Goal: Find specific page/section

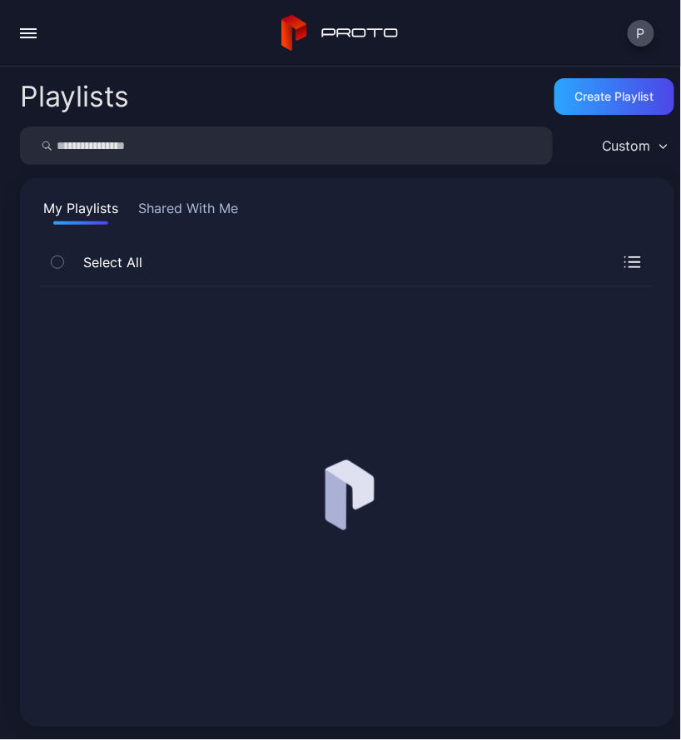
drag, startPoint x: 23, startPoint y: 48, endPoint x: 27, endPoint y: 33, distance: 15.3
click at [24, 39] on button "button" at bounding box center [28, 33] width 33 height 33
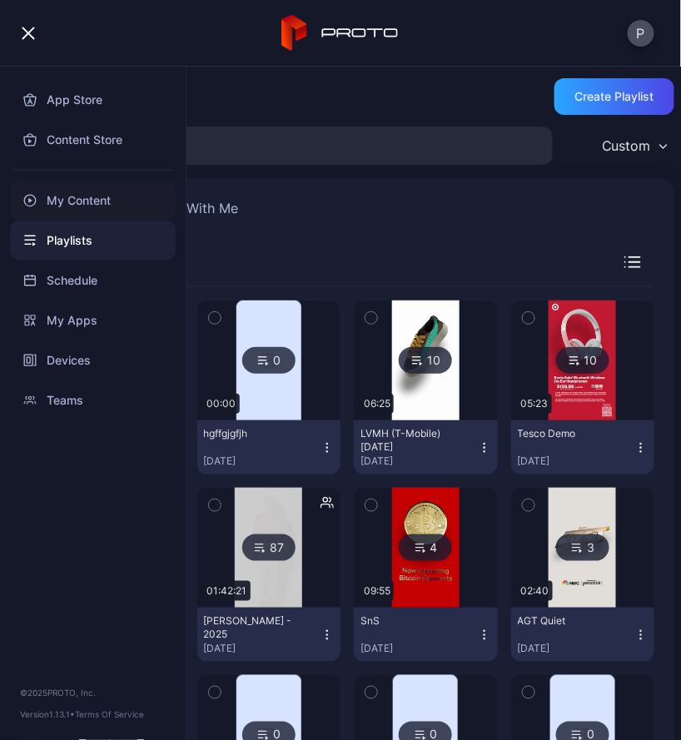
click at [90, 182] on div "My Content" at bounding box center [93, 201] width 166 height 40
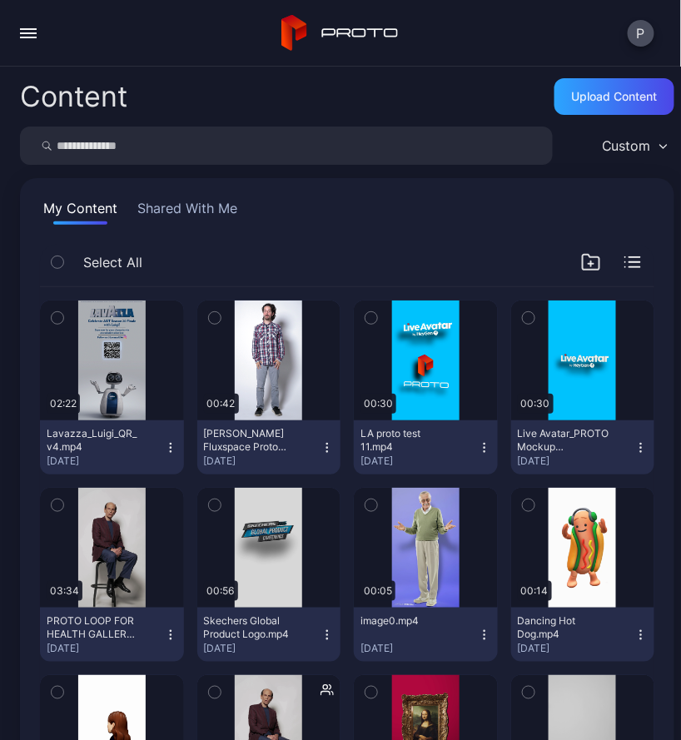
click at [22, 28] on div "button" at bounding box center [28, 29] width 17 height 2
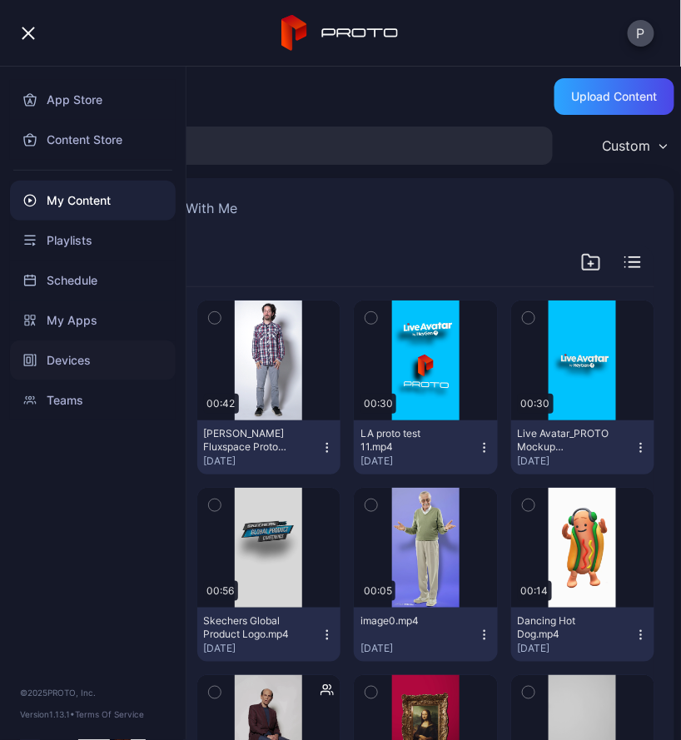
click at [67, 349] on div "Devices" at bounding box center [93, 360] width 166 height 40
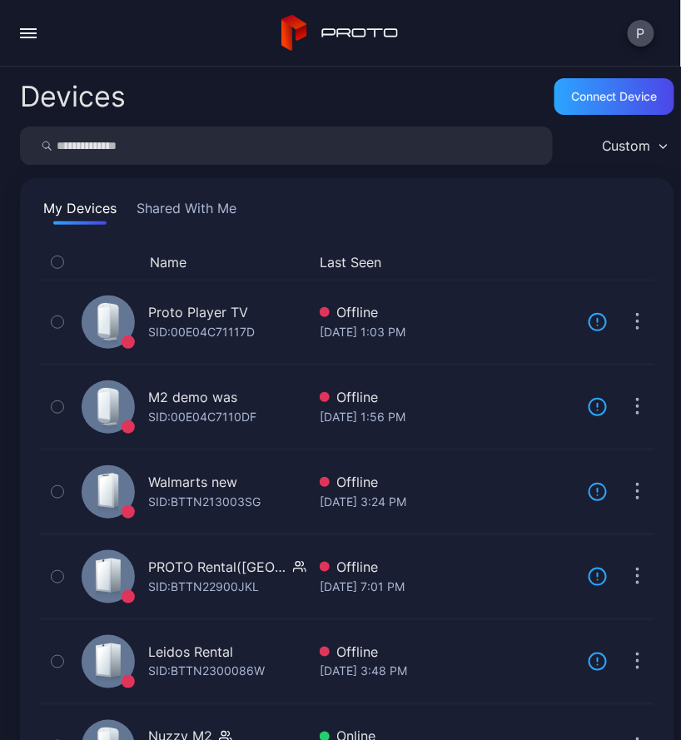
click at [32, 47] on button "button" at bounding box center [28, 33] width 33 height 33
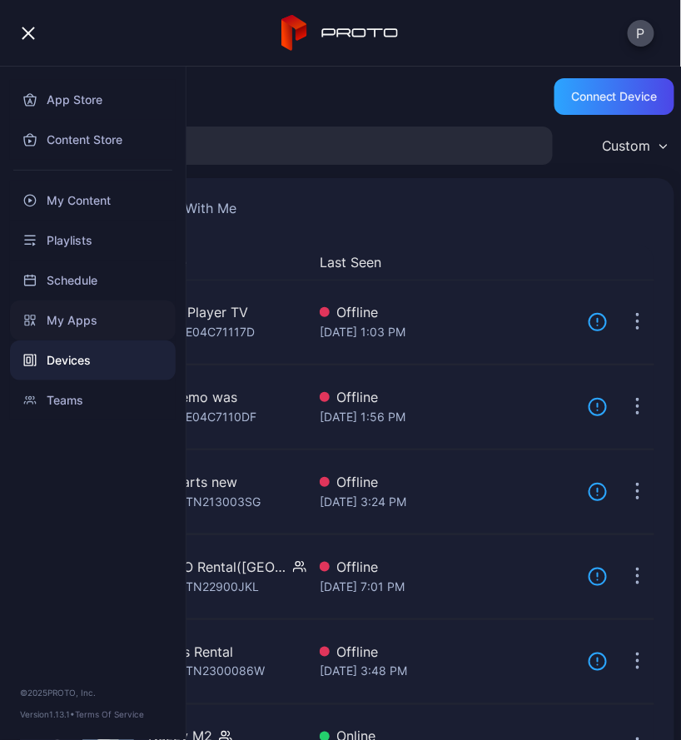
click at [87, 313] on div "My Apps" at bounding box center [93, 320] width 166 height 40
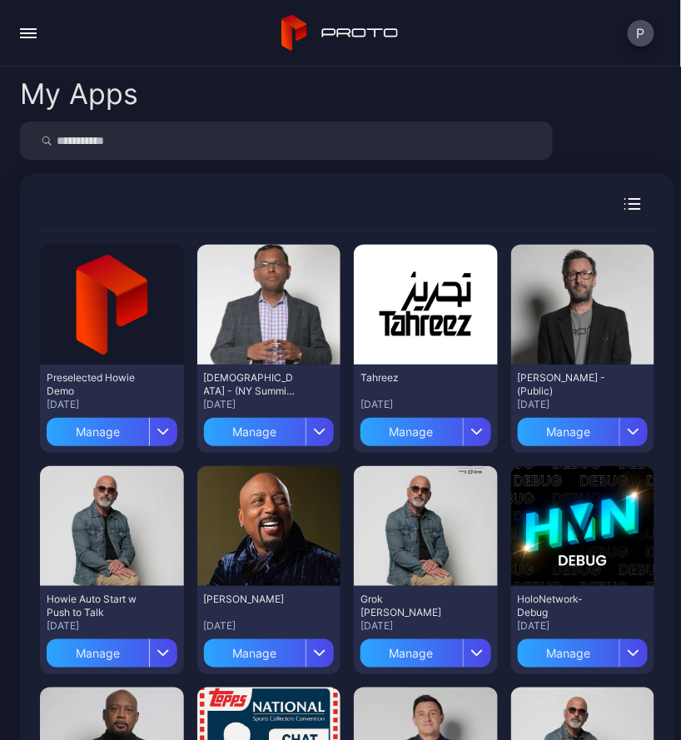
click at [23, 32] on div "button" at bounding box center [28, 33] width 17 height 2
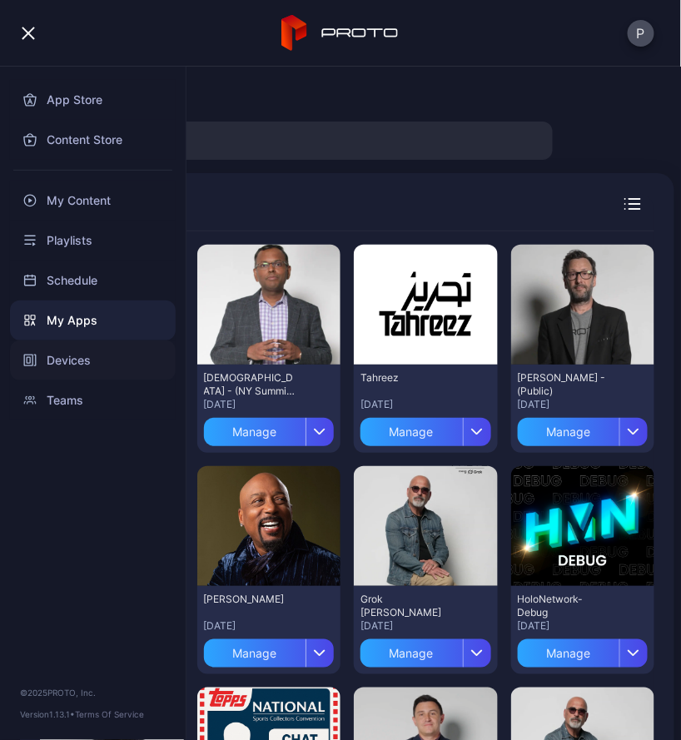
click at [76, 353] on div "Devices" at bounding box center [93, 360] width 166 height 40
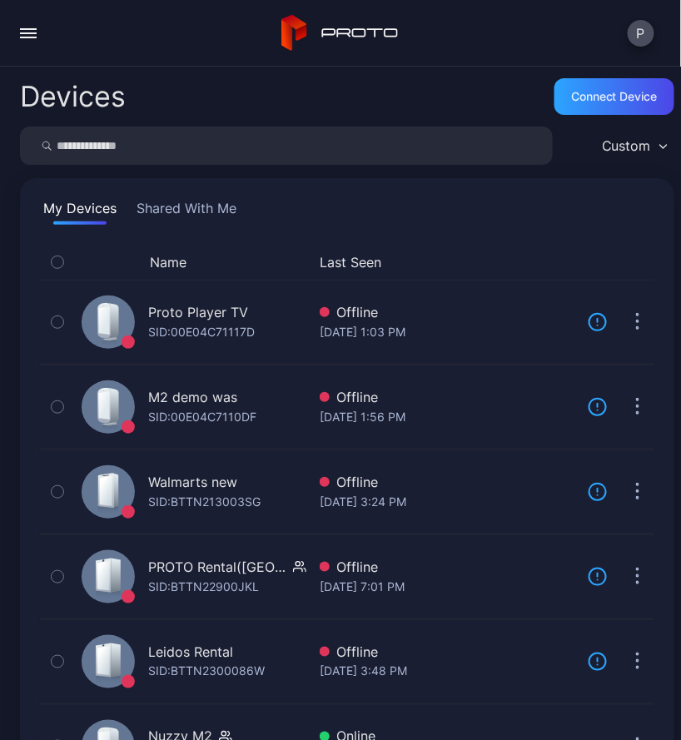
click at [189, 156] on input "search" at bounding box center [286, 145] width 533 height 38
type input "****"
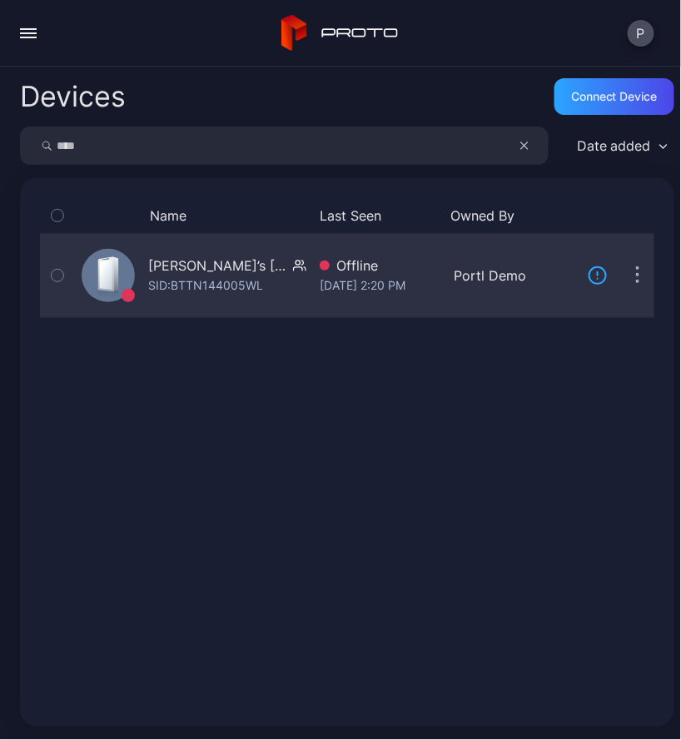
click at [229, 254] on div "[PERSON_NAME]’s [PERSON_NAME] Clinic AZ 5WL SID: BTTN144005WL" at bounding box center [190, 275] width 231 height 77
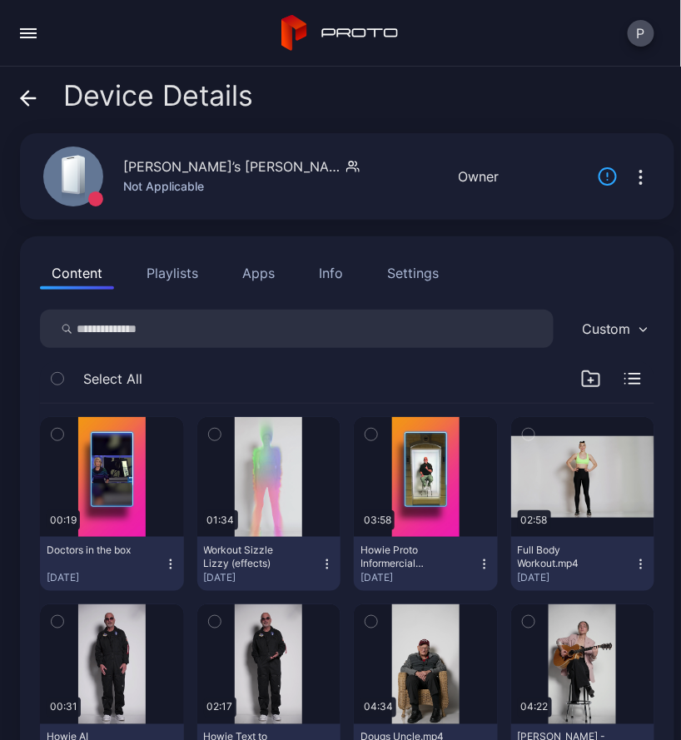
click at [631, 174] on icon "button" at bounding box center [641, 177] width 20 height 20
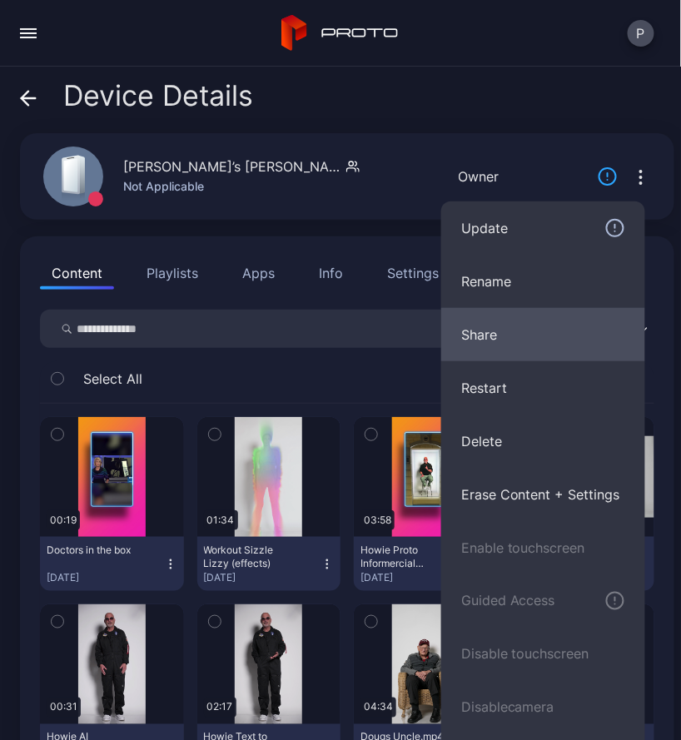
click at [491, 330] on button "Share" at bounding box center [543, 334] width 204 height 53
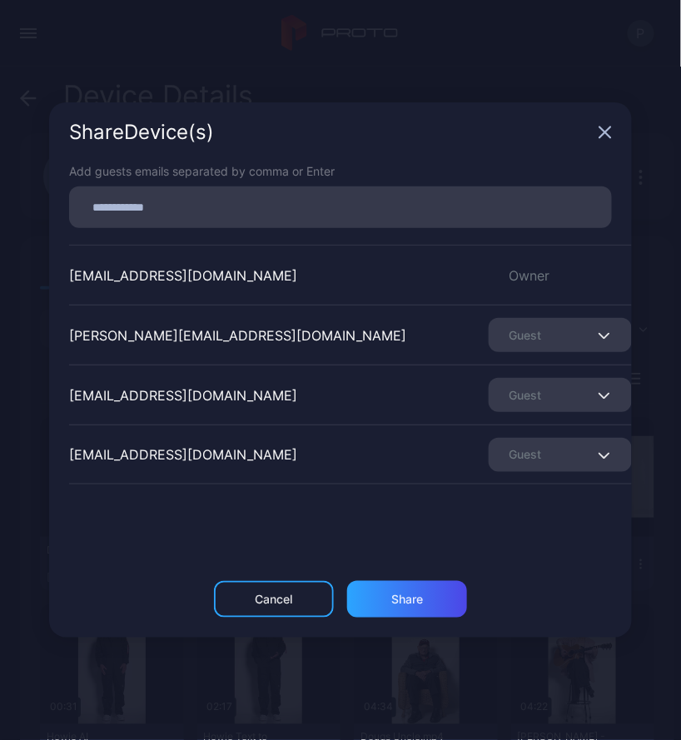
click at [607, 123] on div "Share Device (s)" at bounding box center [340, 132] width 582 height 60
click at [602, 138] on icon "button" at bounding box center [604, 132] width 13 height 13
